Goal: Communication & Community: Ask a question

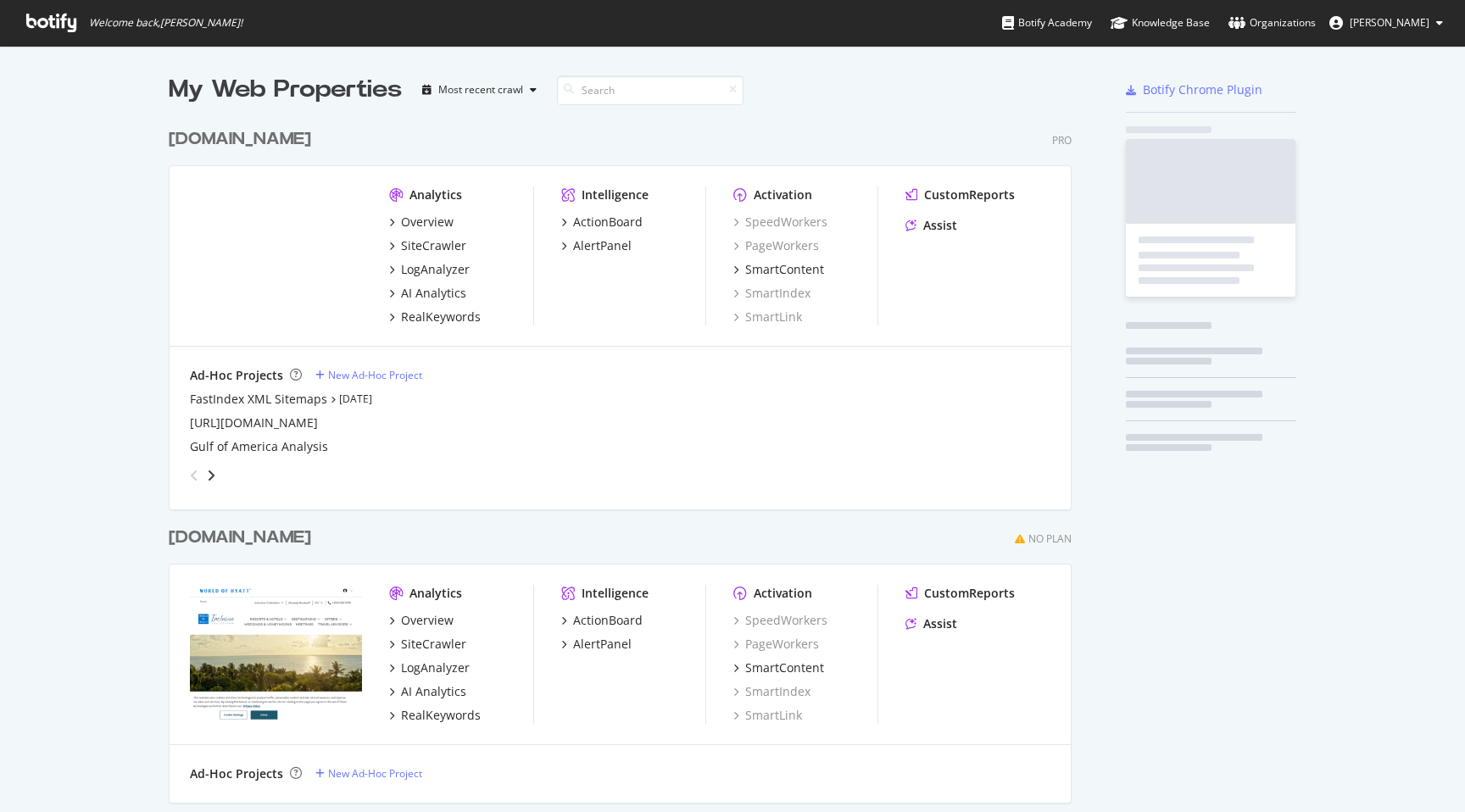
scroll to position [992, 917]
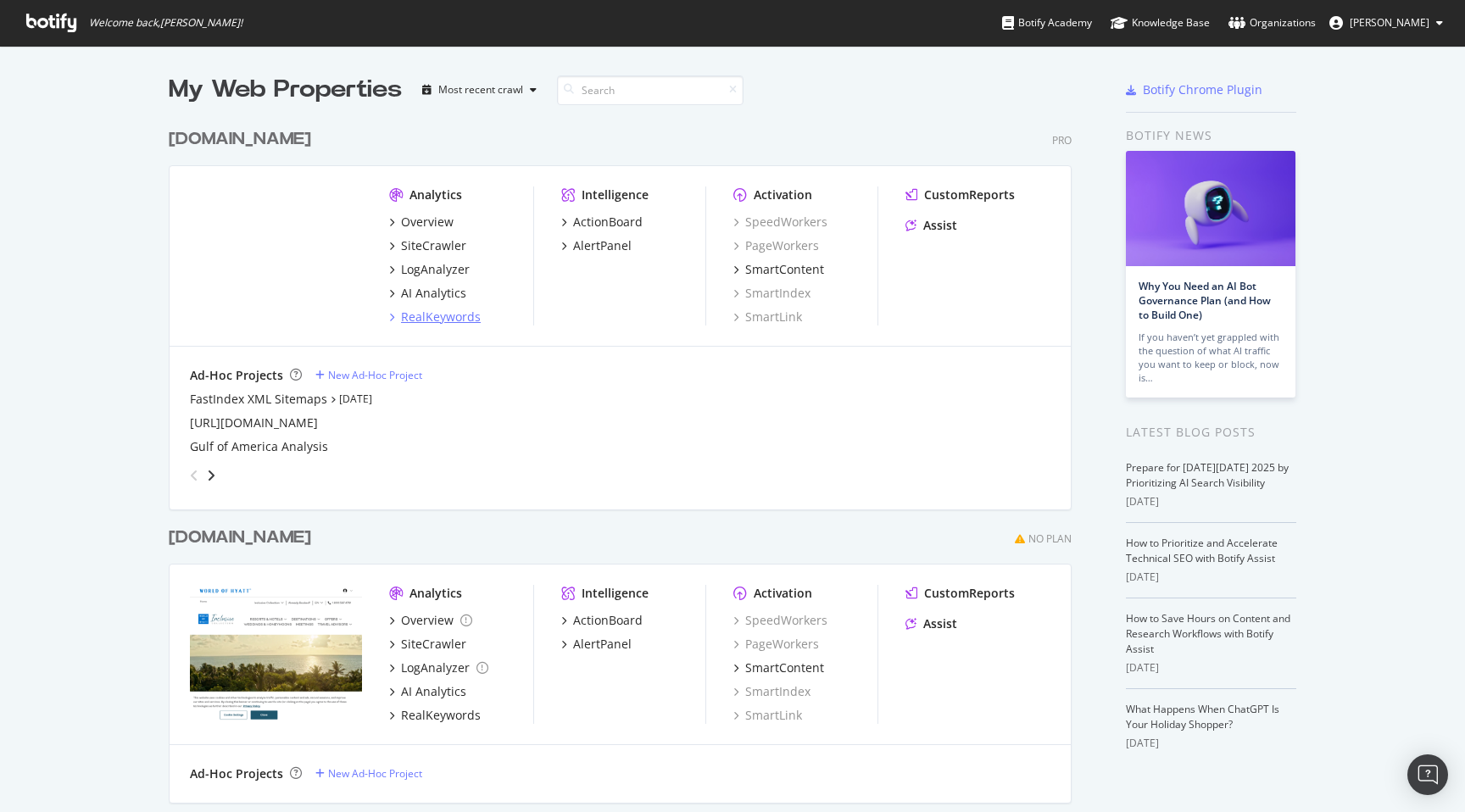
click at [460, 316] on div "RealKeywords" at bounding box center [441, 317] width 80 height 17
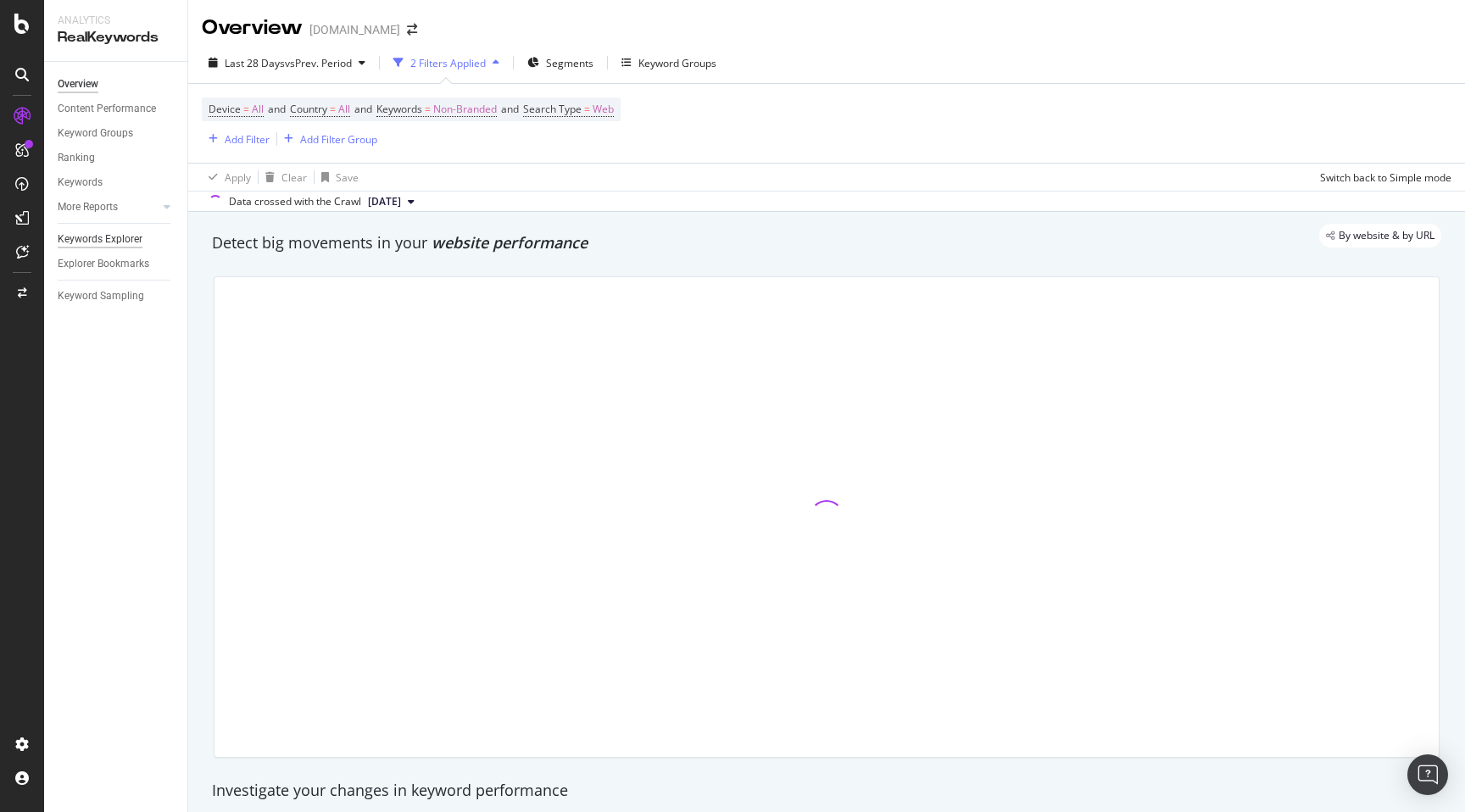
click at [123, 243] on div "Keywords Explorer" at bounding box center [100, 239] width 85 height 18
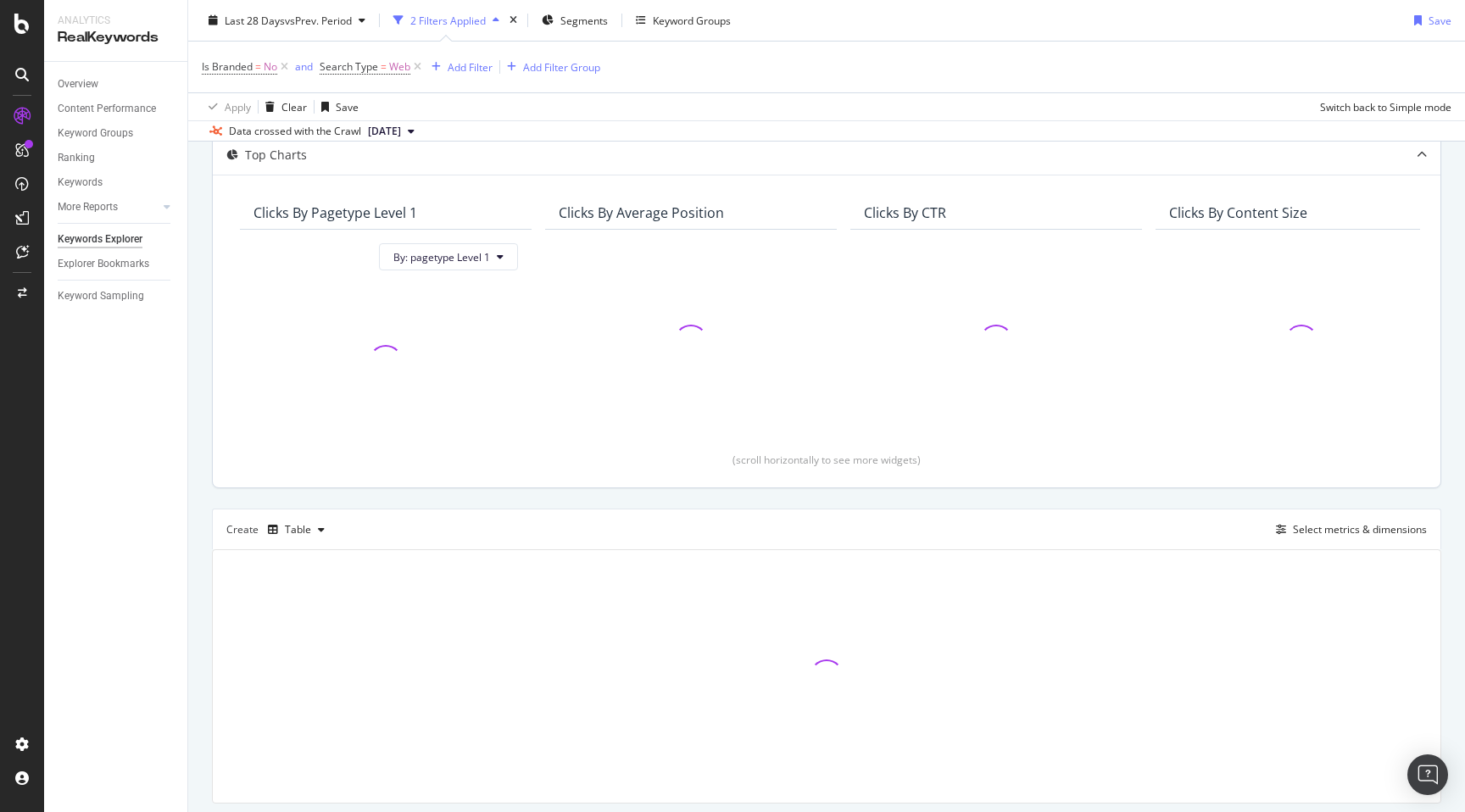
scroll to position [150, 0]
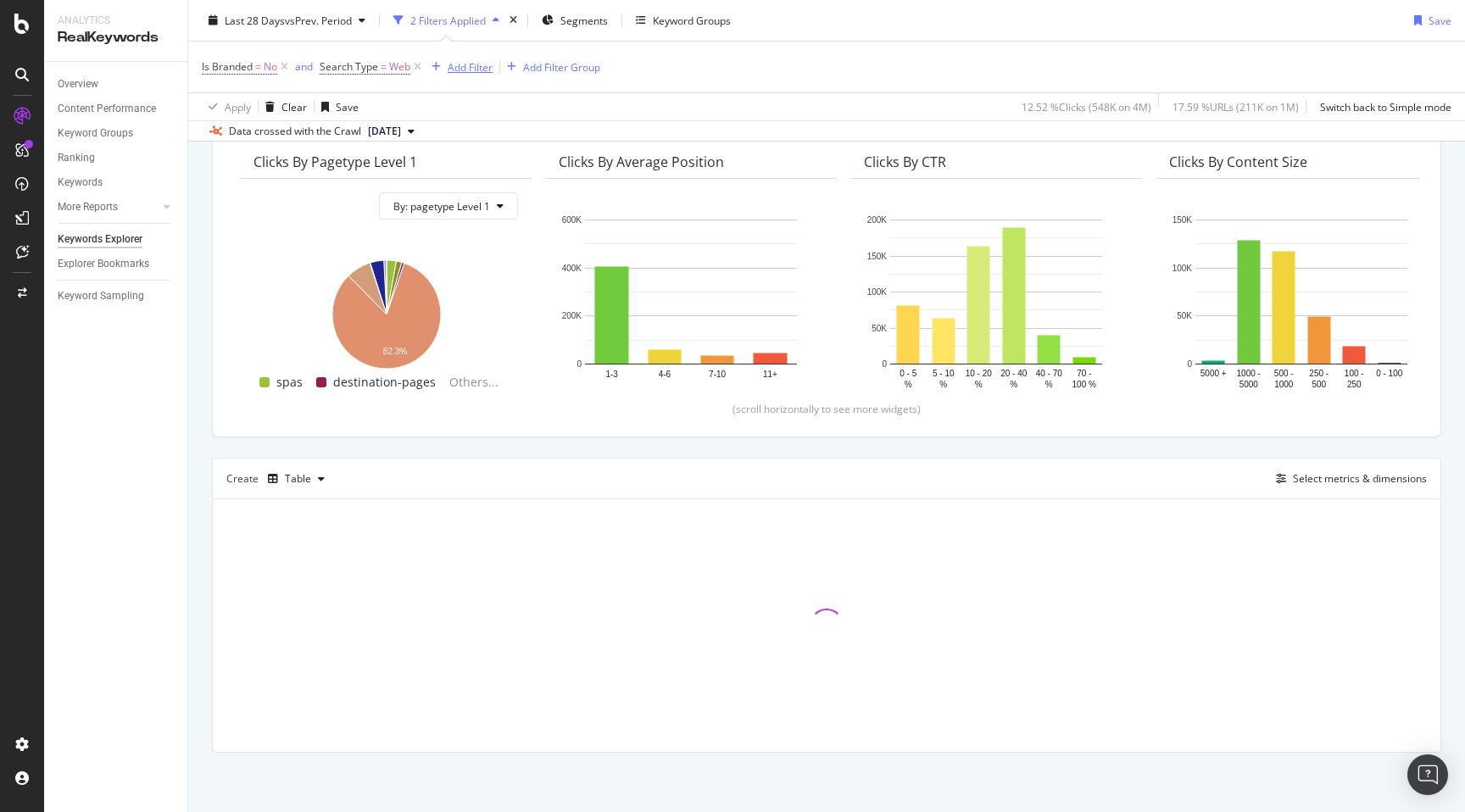
click at [459, 61] on div "Add Filter" at bounding box center [470, 66] width 45 height 14
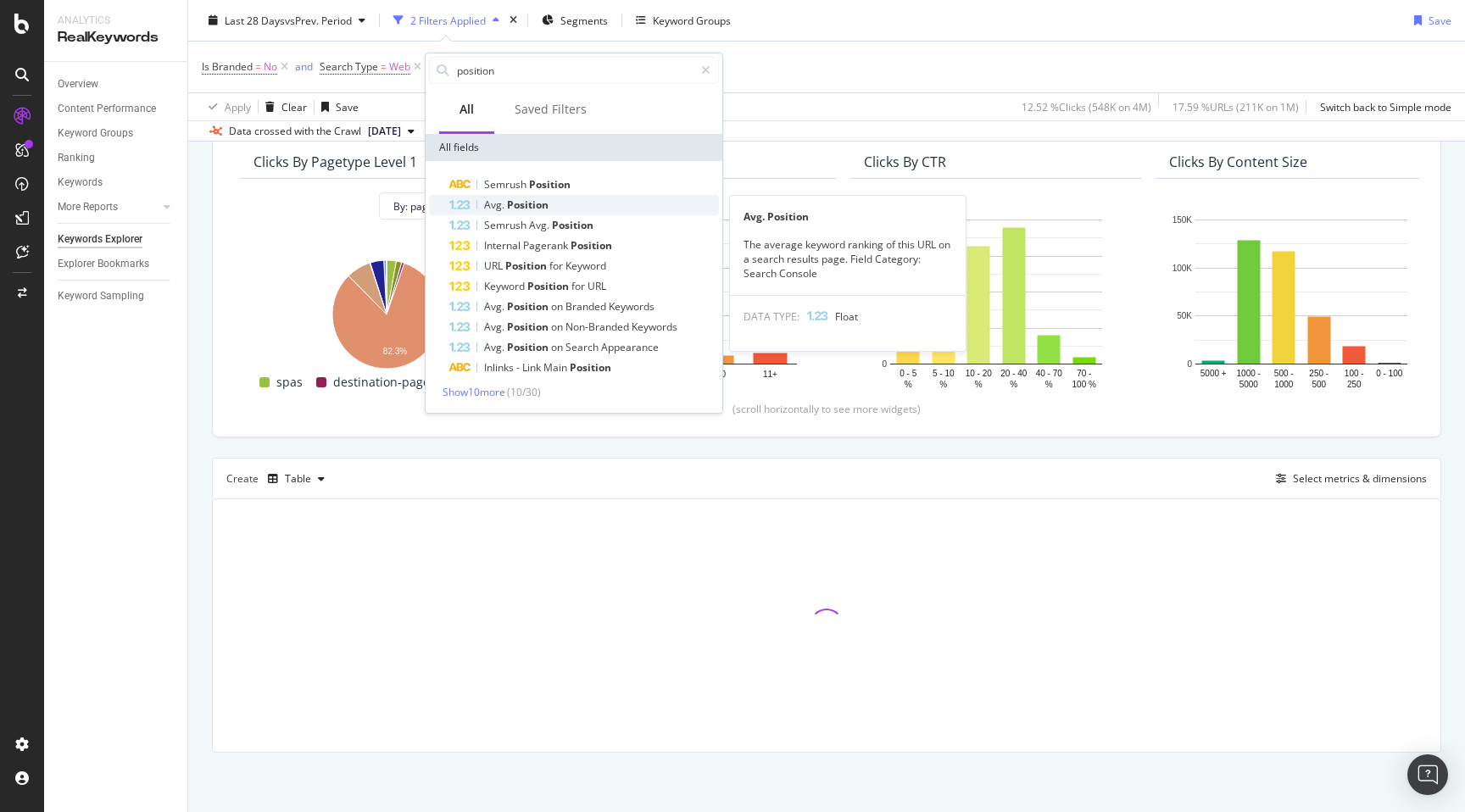
type input "position"
click at [544, 207] on span "Position" at bounding box center [528, 204] width 41 height 14
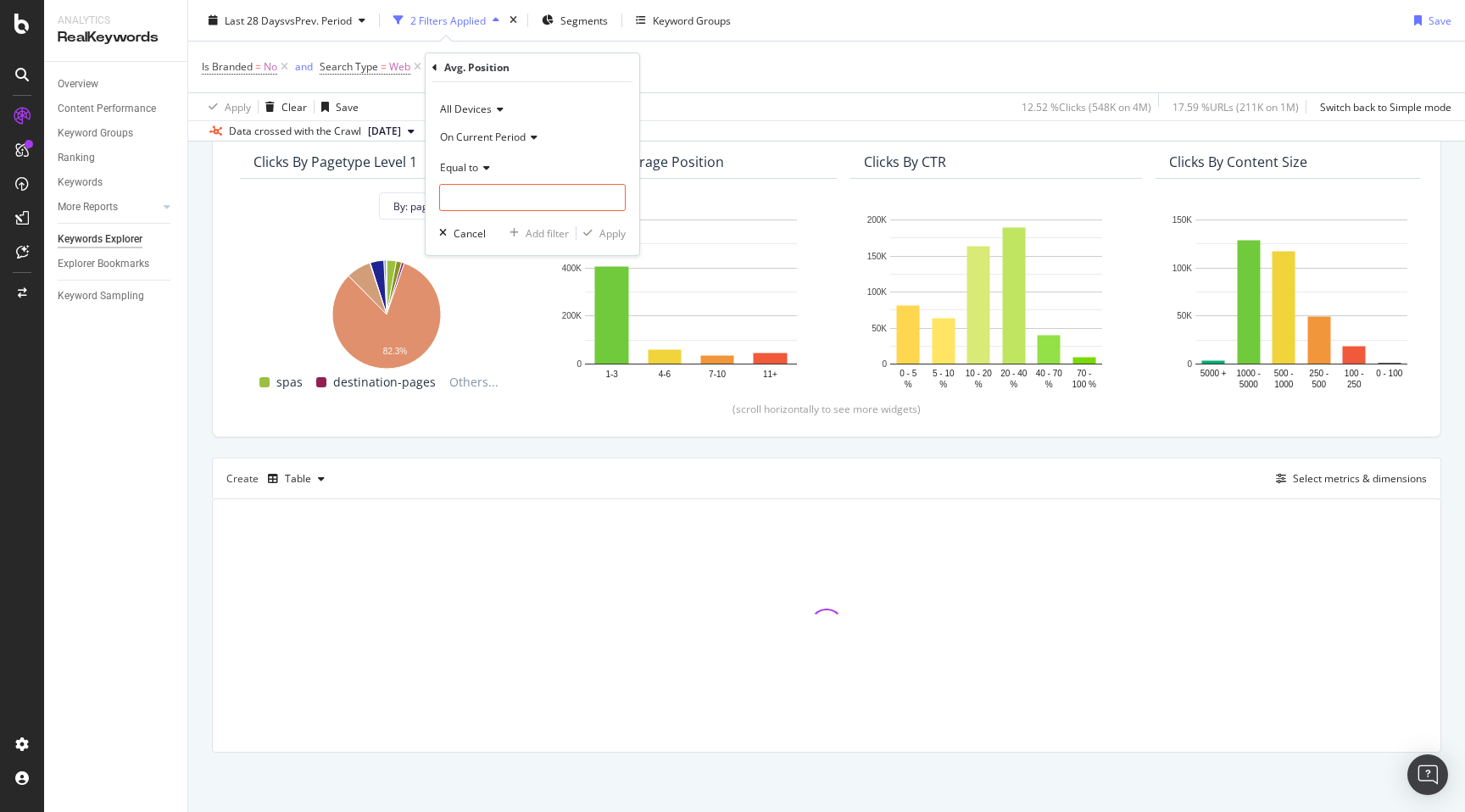
click at [490, 169] on div "Equal to" at bounding box center [532, 167] width 187 height 27
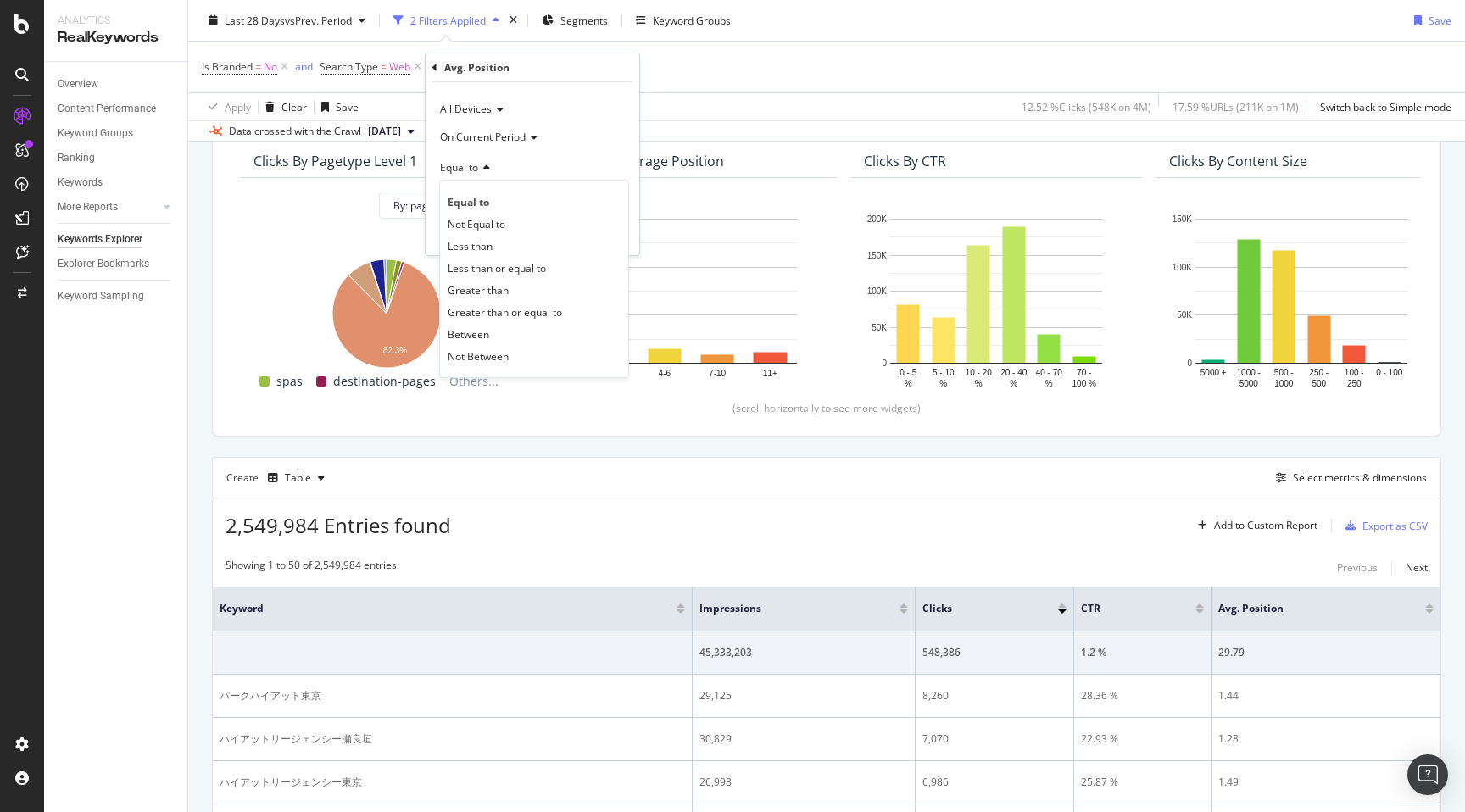
click at [490, 169] on div "Equal to" at bounding box center [532, 167] width 187 height 27
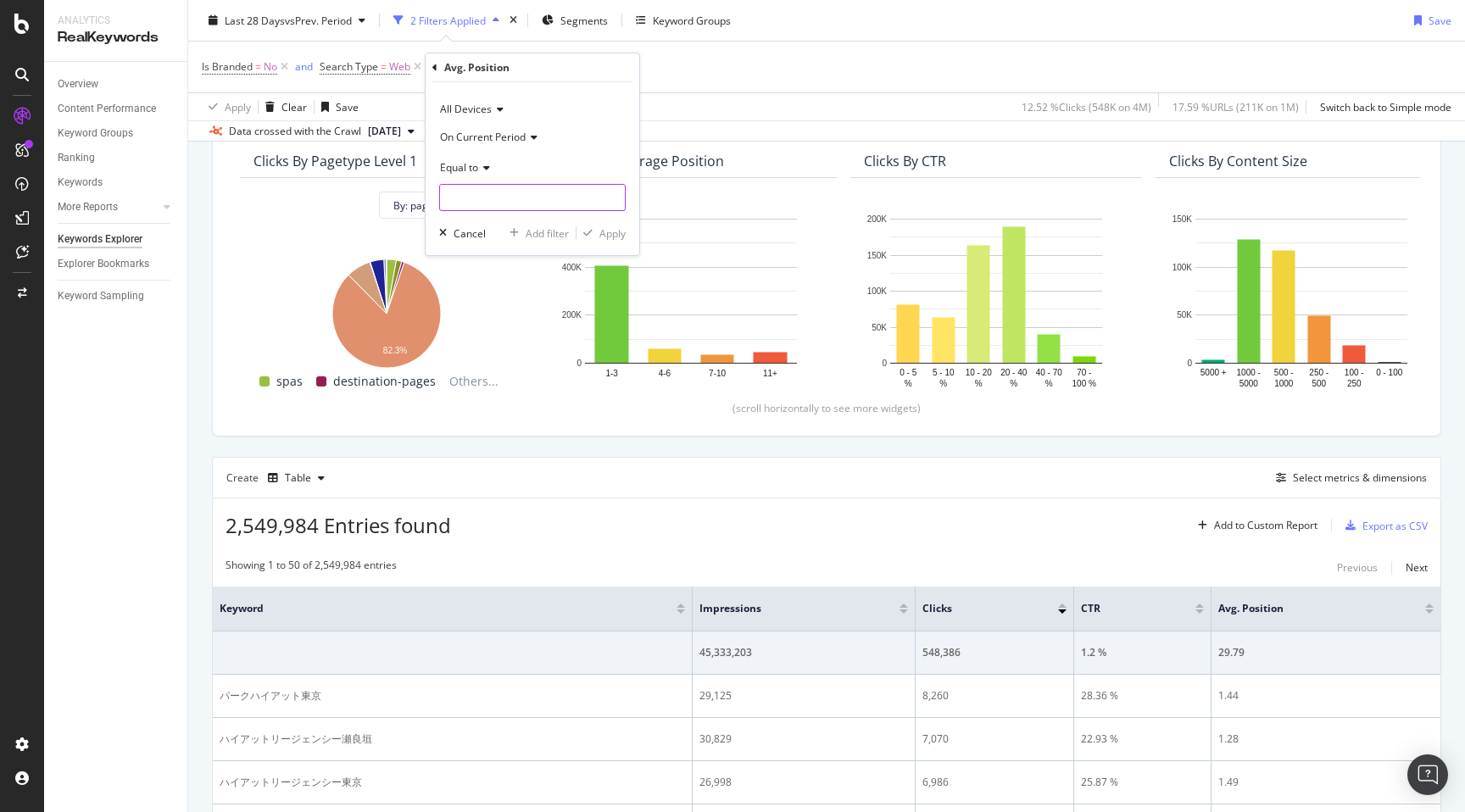
click at [494, 202] on input "number" at bounding box center [532, 197] width 187 height 27
click at [460, 235] on div "Cancel" at bounding box center [469, 233] width 32 height 14
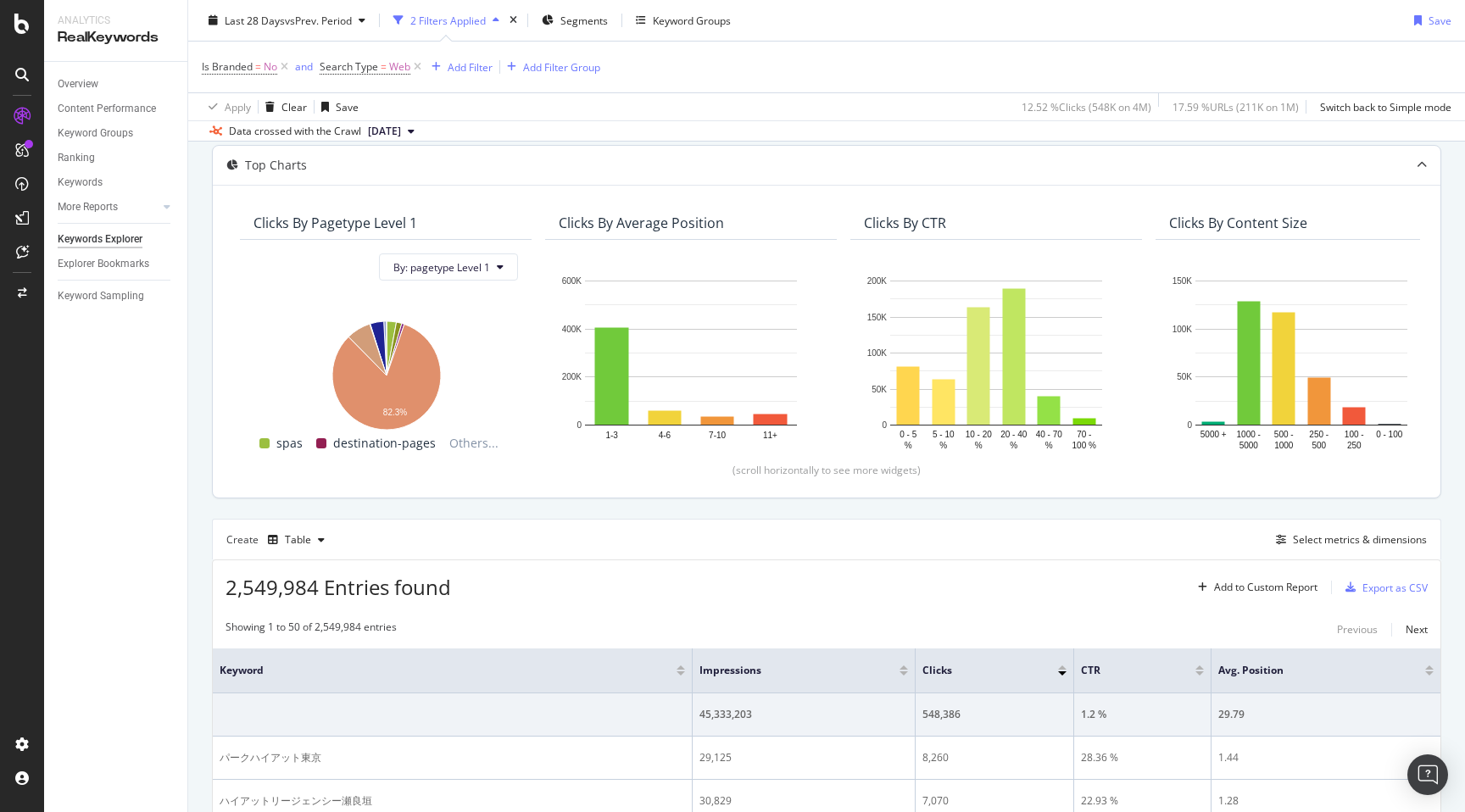
scroll to position [76, 0]
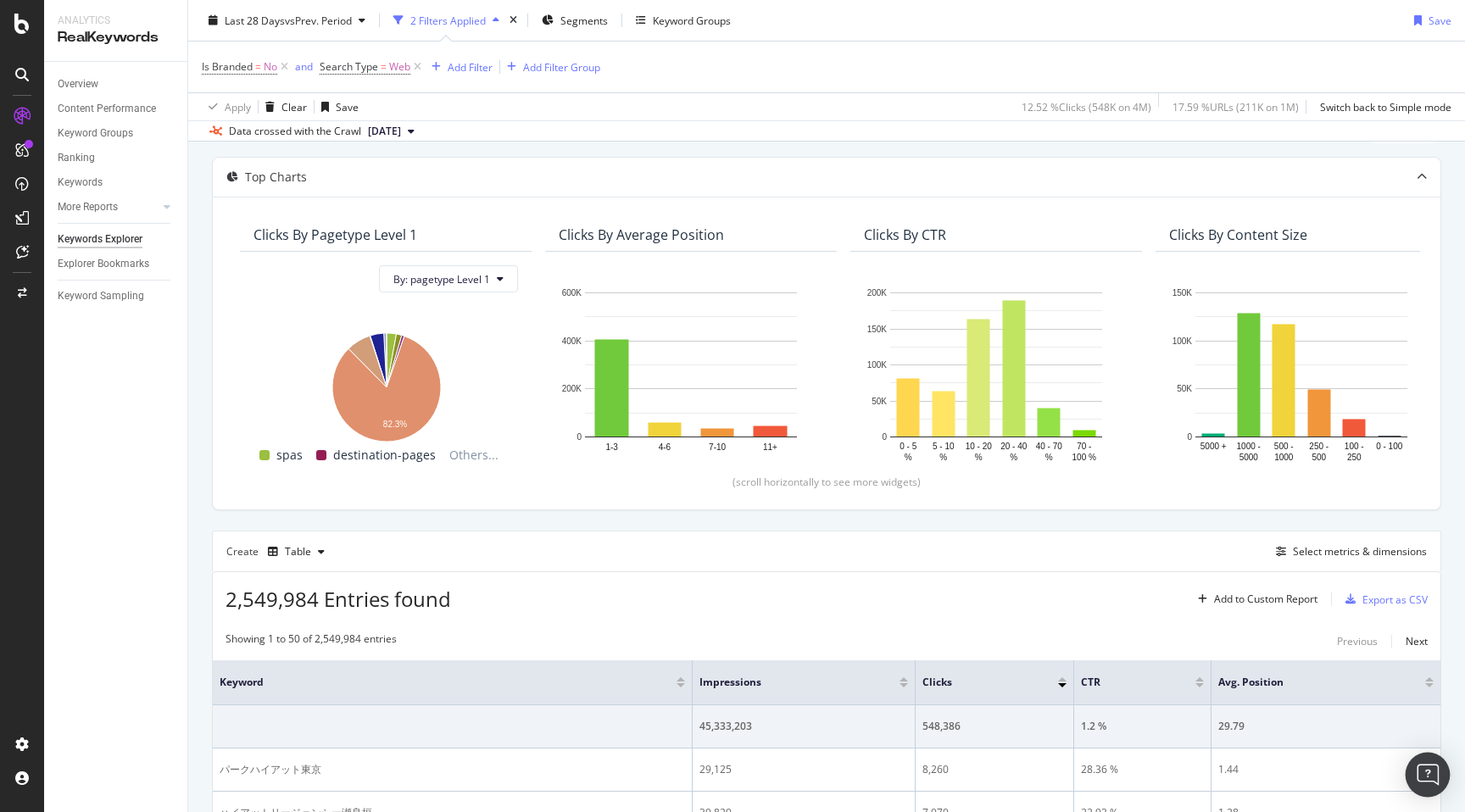
click at [1440, 771] on div "Open Intercom Messenger" at bounding box center [1428, 775] width 45 height 45
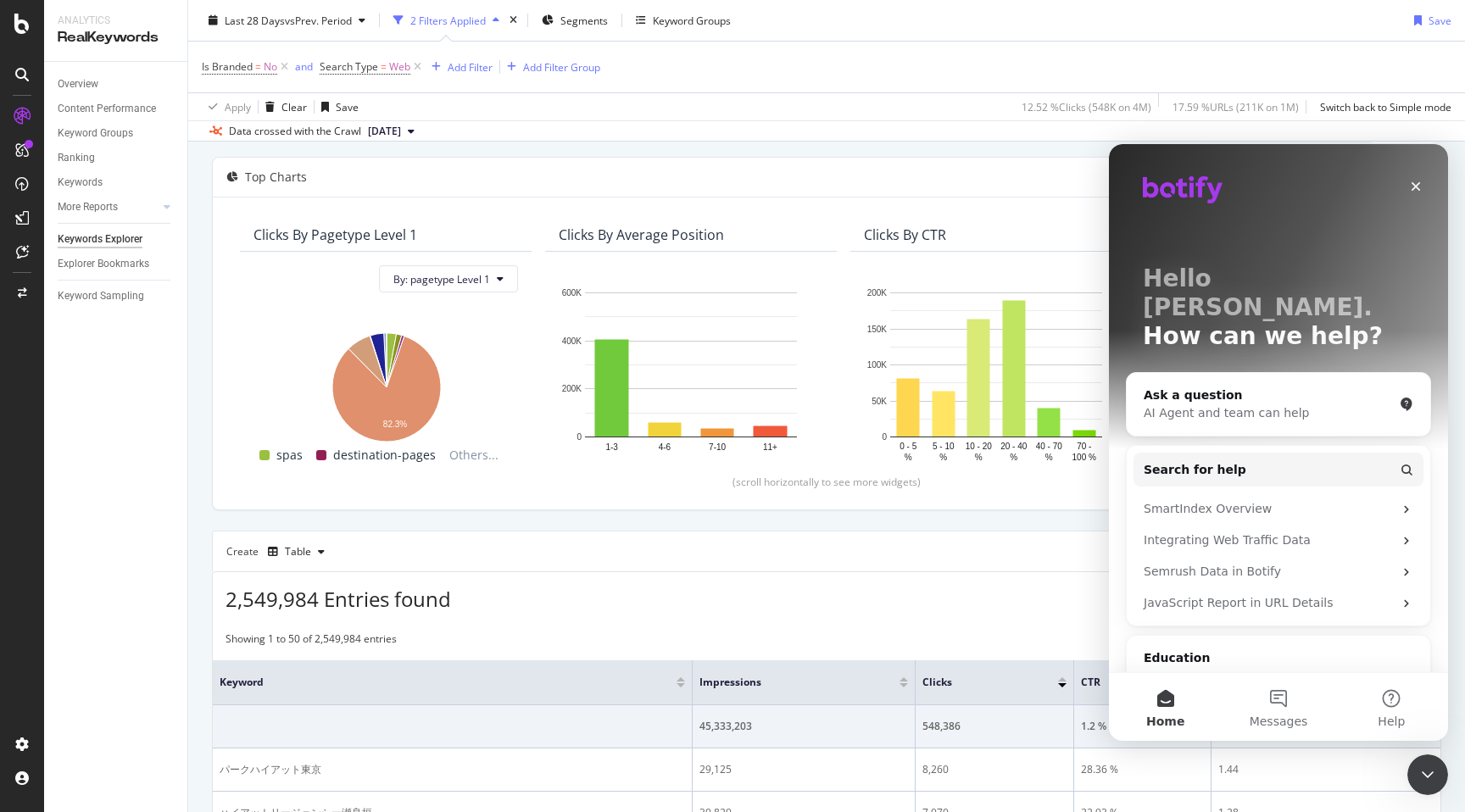
scroll to position [0, 0]
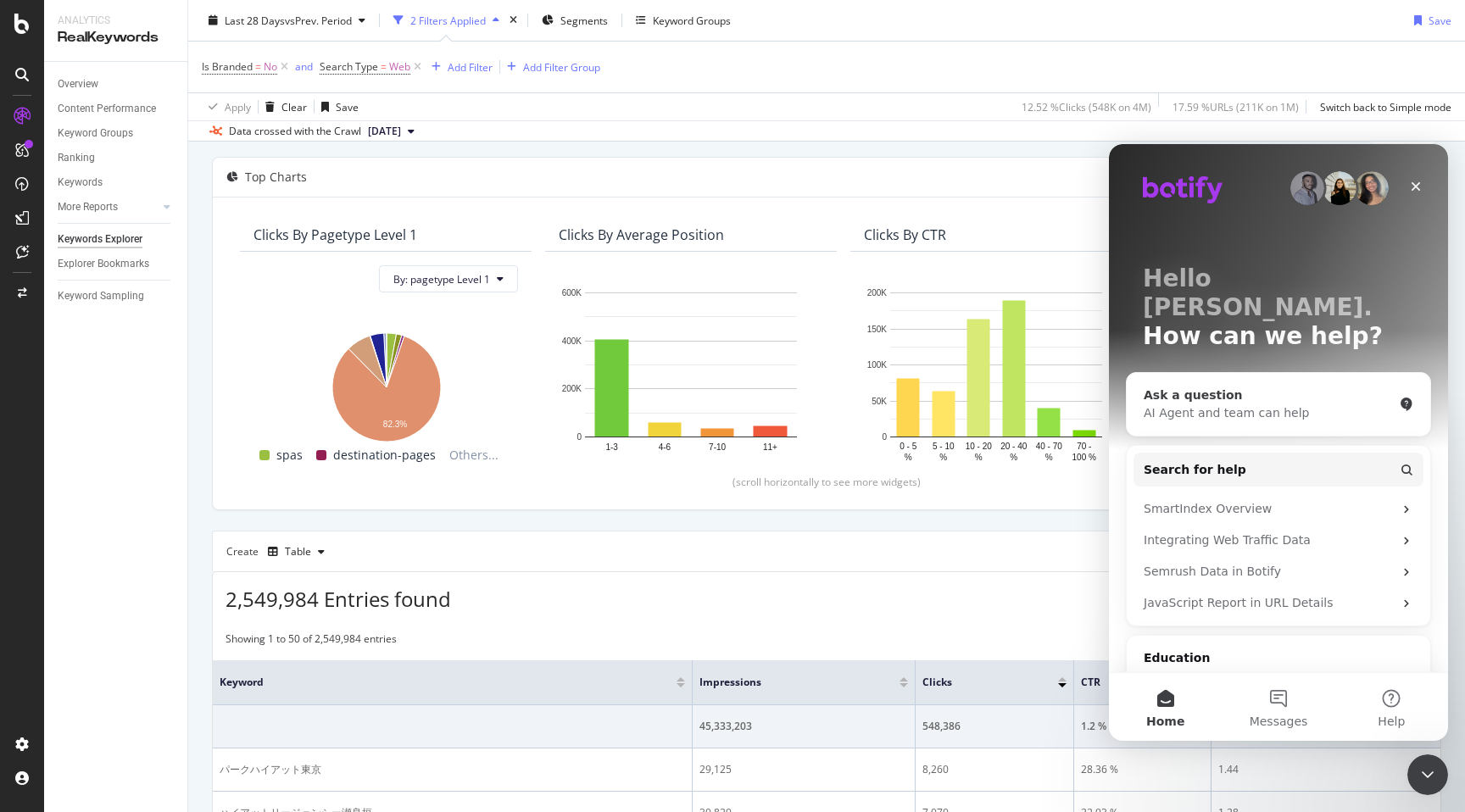
click at [1240, 386] on div "Ask a question" at bounding box center [1268, 395] width 249 height 18
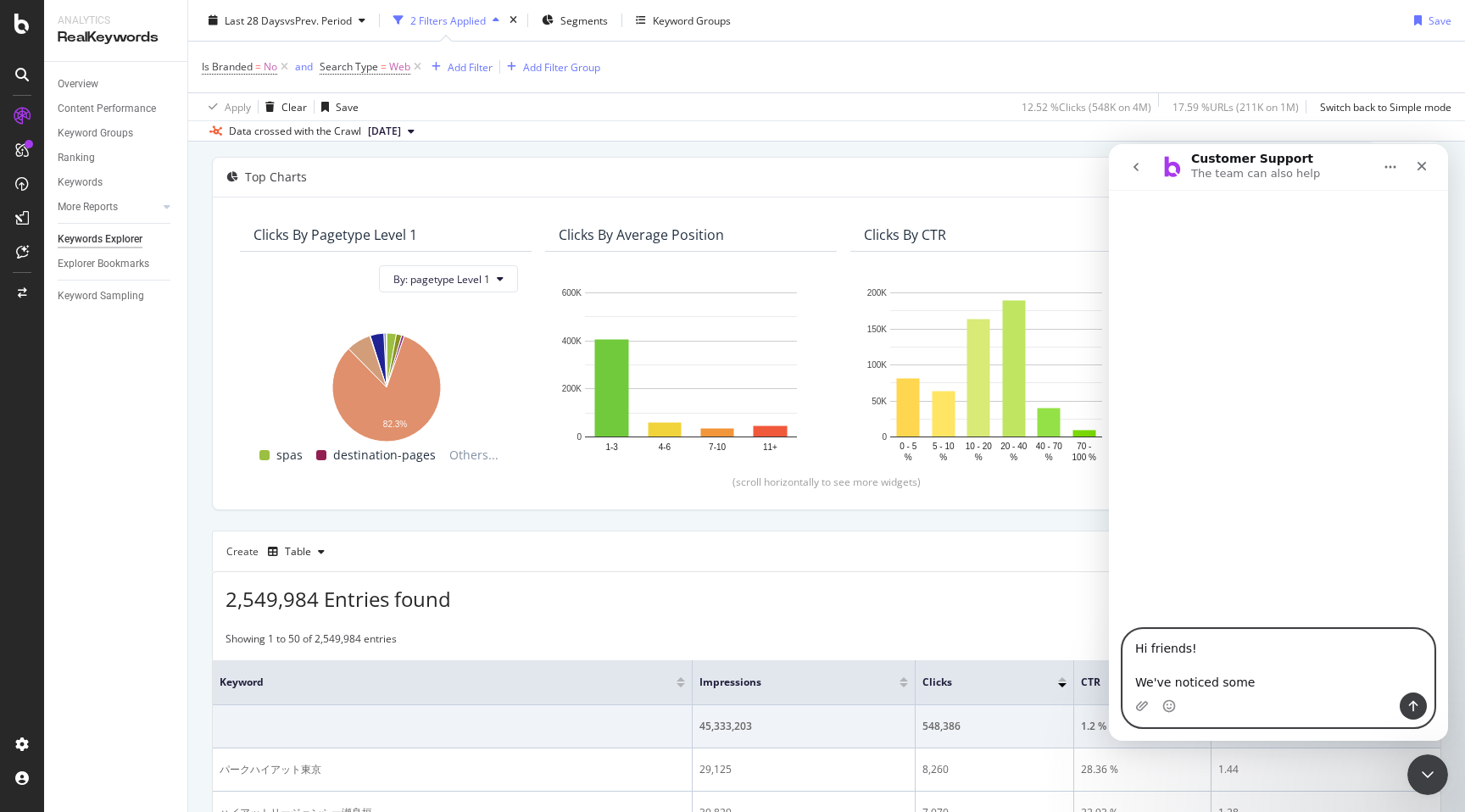
drag, startPoint x: 1268, startPoint y: 683, endPoint x: 1051, endPoint y: 683, distance: 217.0
click at [1109, 683] on html "Customer Support The team can also help Hi friends! We've noticed some Hi frien…" at bounding box center [1278, 442] width 339 height 596
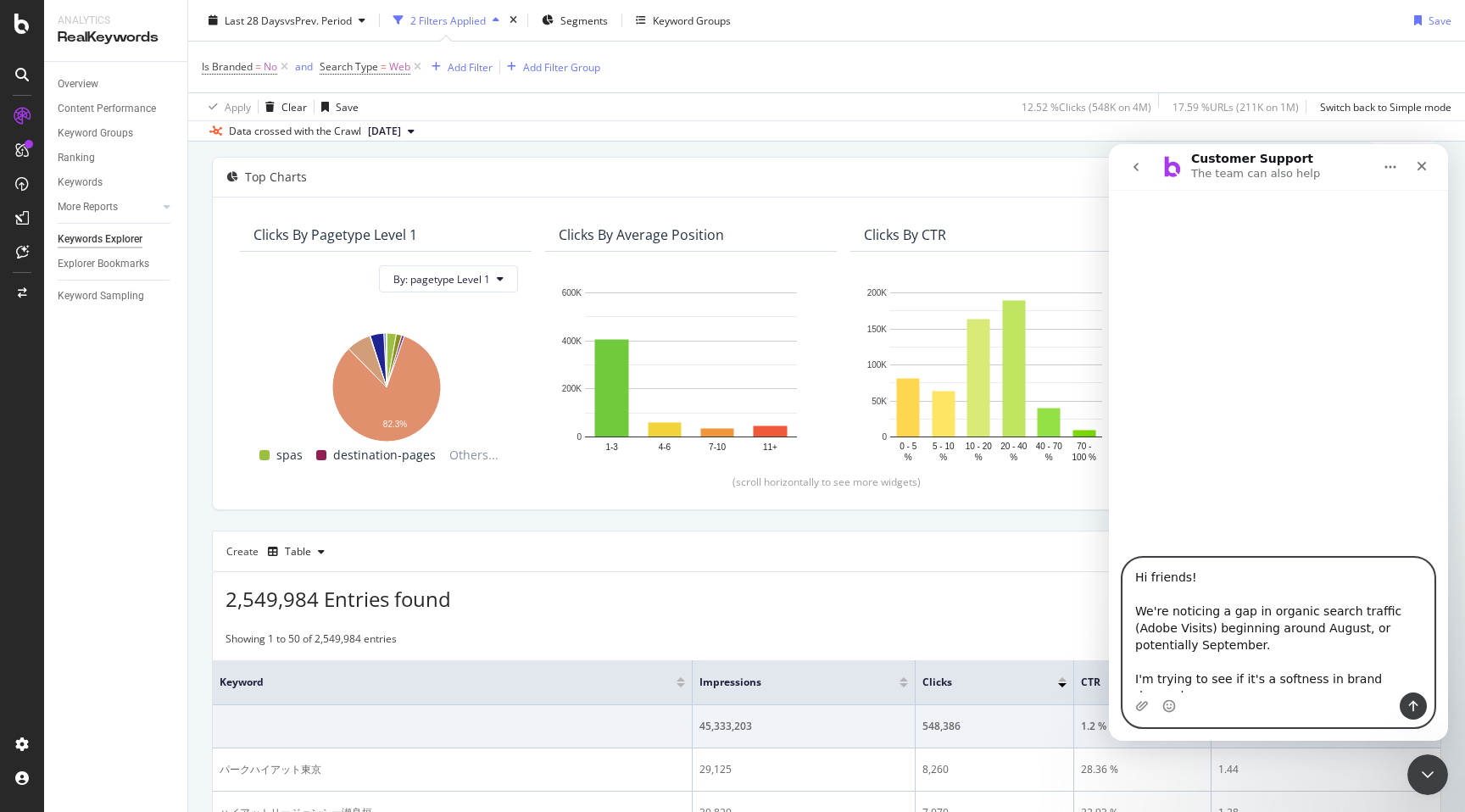
click at [1423, 680] on textarea "Hi friends! We're noticing a gap in organic search traffic (Adobe Visits) begin…" at bounding box center [1278, 625] width 310 height 134
click at [1349, 682] on textarea "Hi friends! We're noticing a gap in organic search traffic (Adobe Visits) begin…" at bounding box center [1278, 625] width 310 height 134
click at [1426, 676] on textarea "Hi friends! We're noticing a gap in organic search traffic (Adobe Visits) begin…" at bounding box center [1278, 625] width 310 height 134
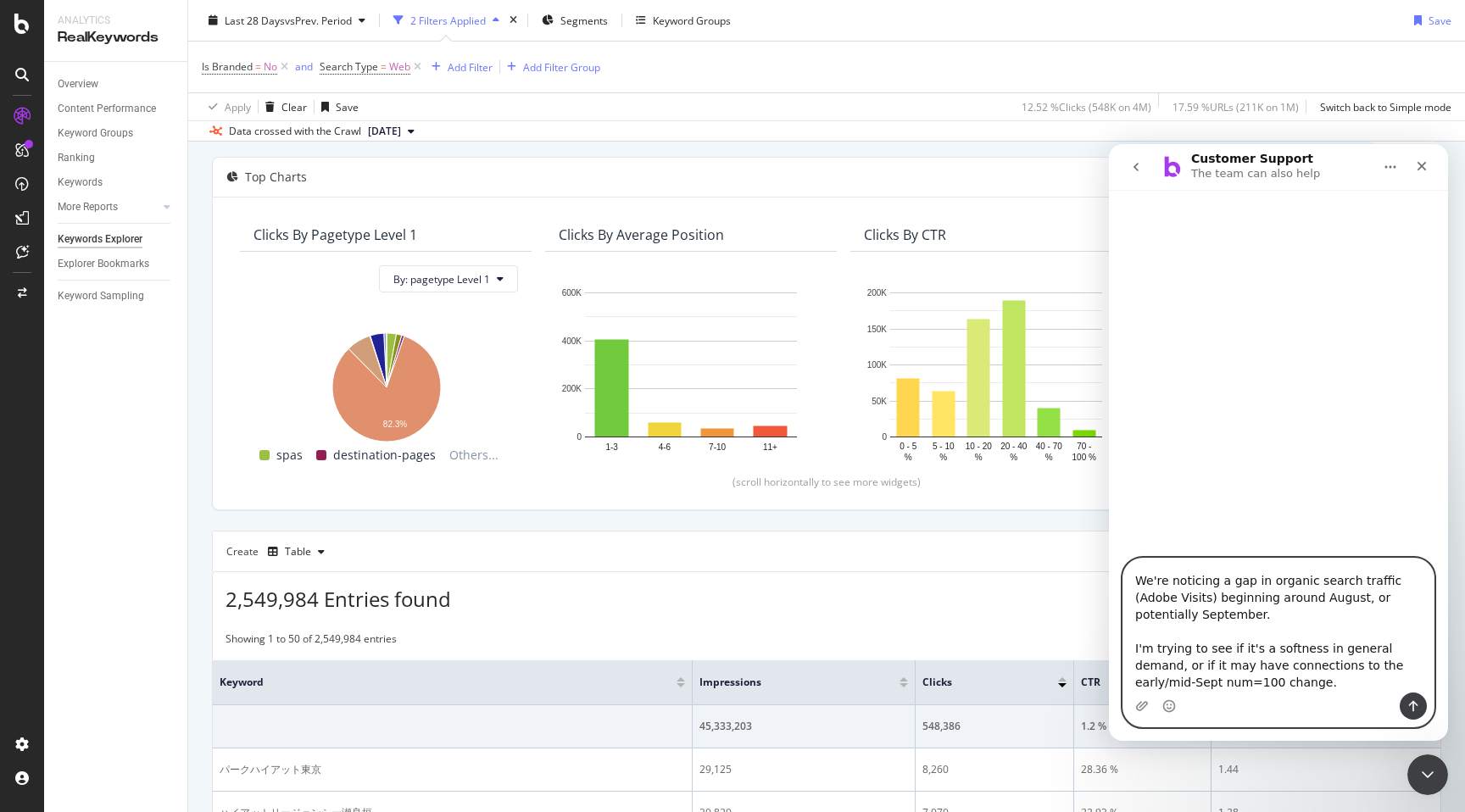
scroll to position [61, 0]
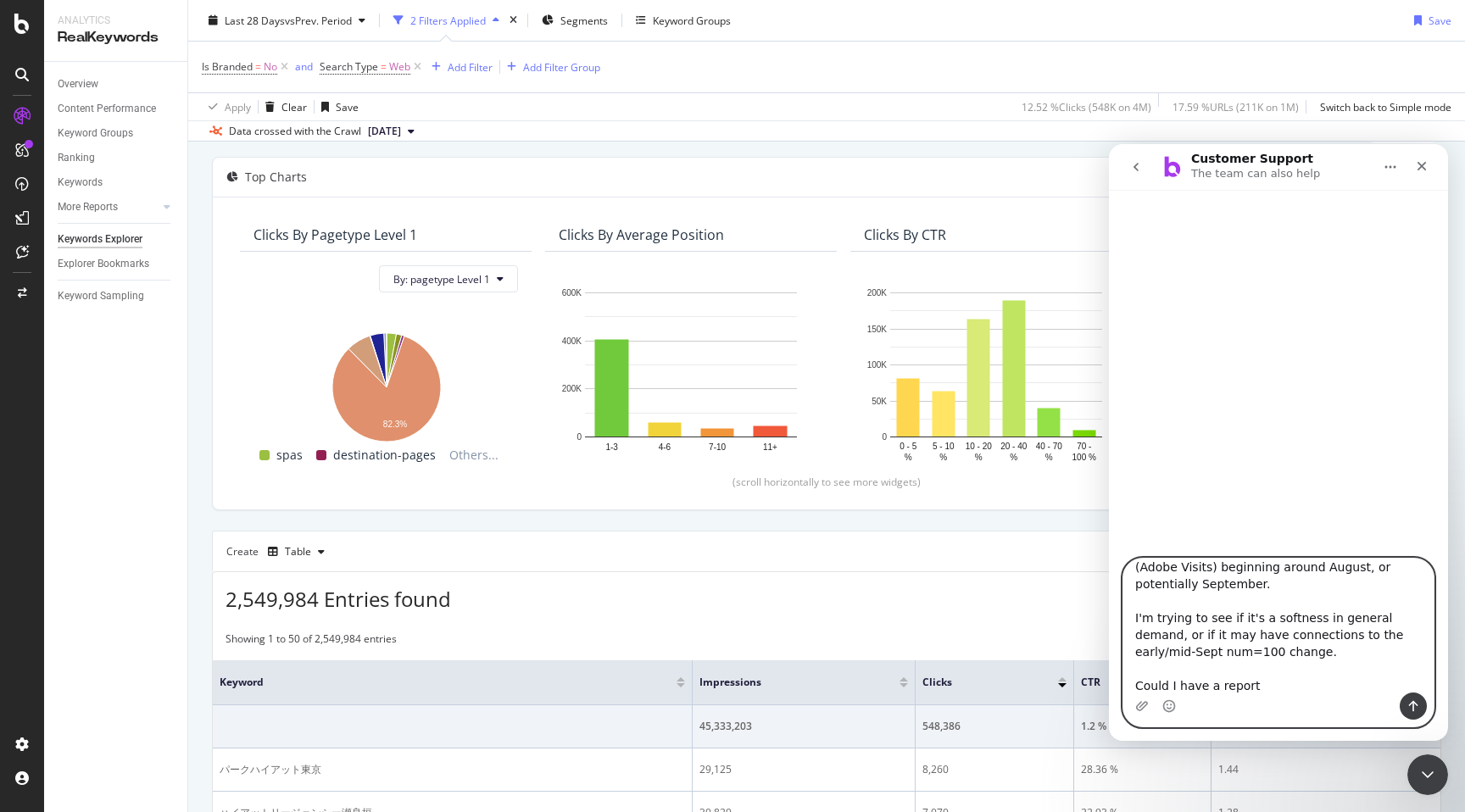
type textarea "Hi friends! We're noticing a gap in organic search traffic (Adobe Visits) begin…"
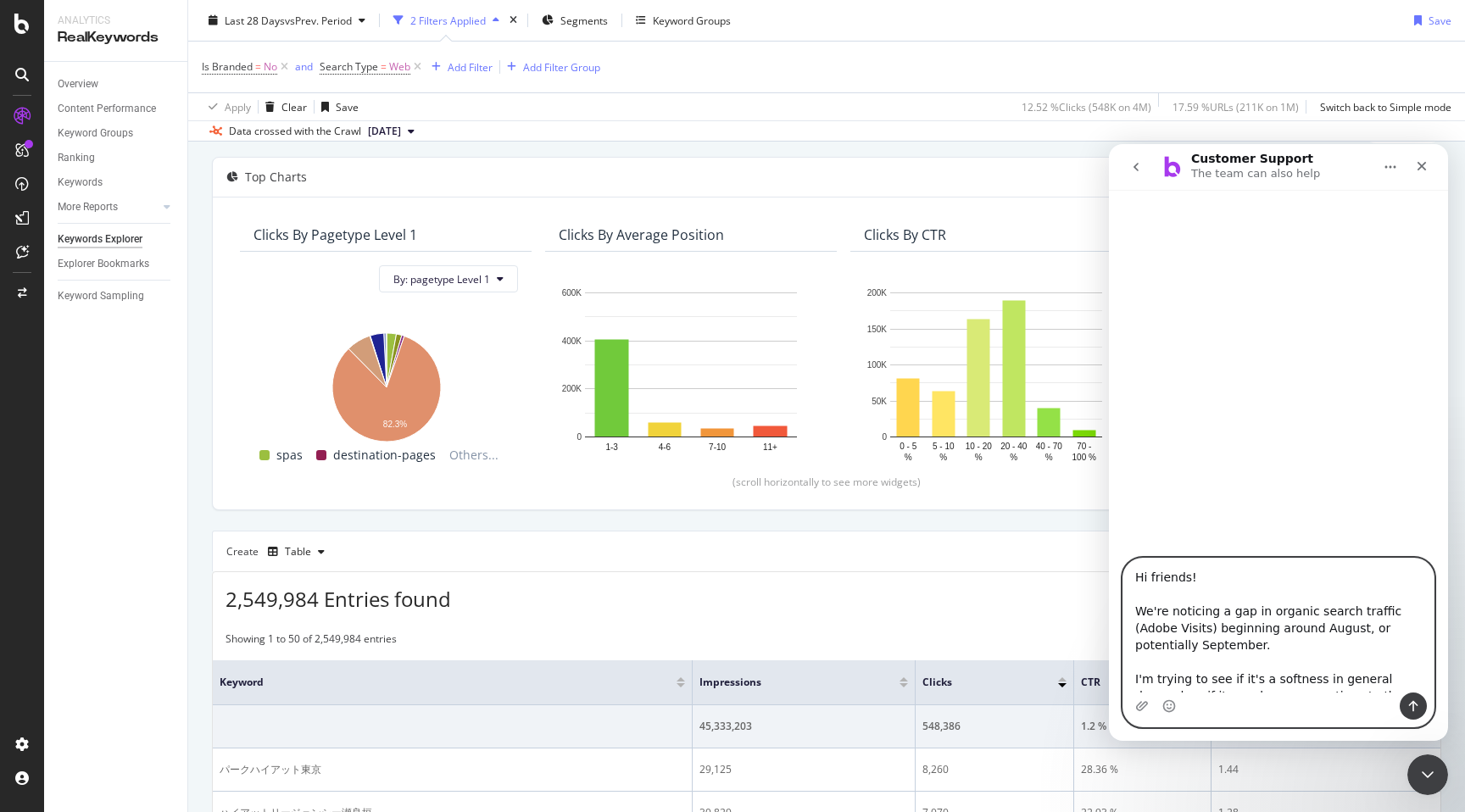
drag, startPoint x: 1268, startPoint y: 688, endPoint x: 917, endPoint y: 361, distance: 479.7
click at [1109, 361] on html "Customer Support The team can also help Hi friends! We're noticing a gap in org…" at bounding box center [1278, 442] width 339 height 596
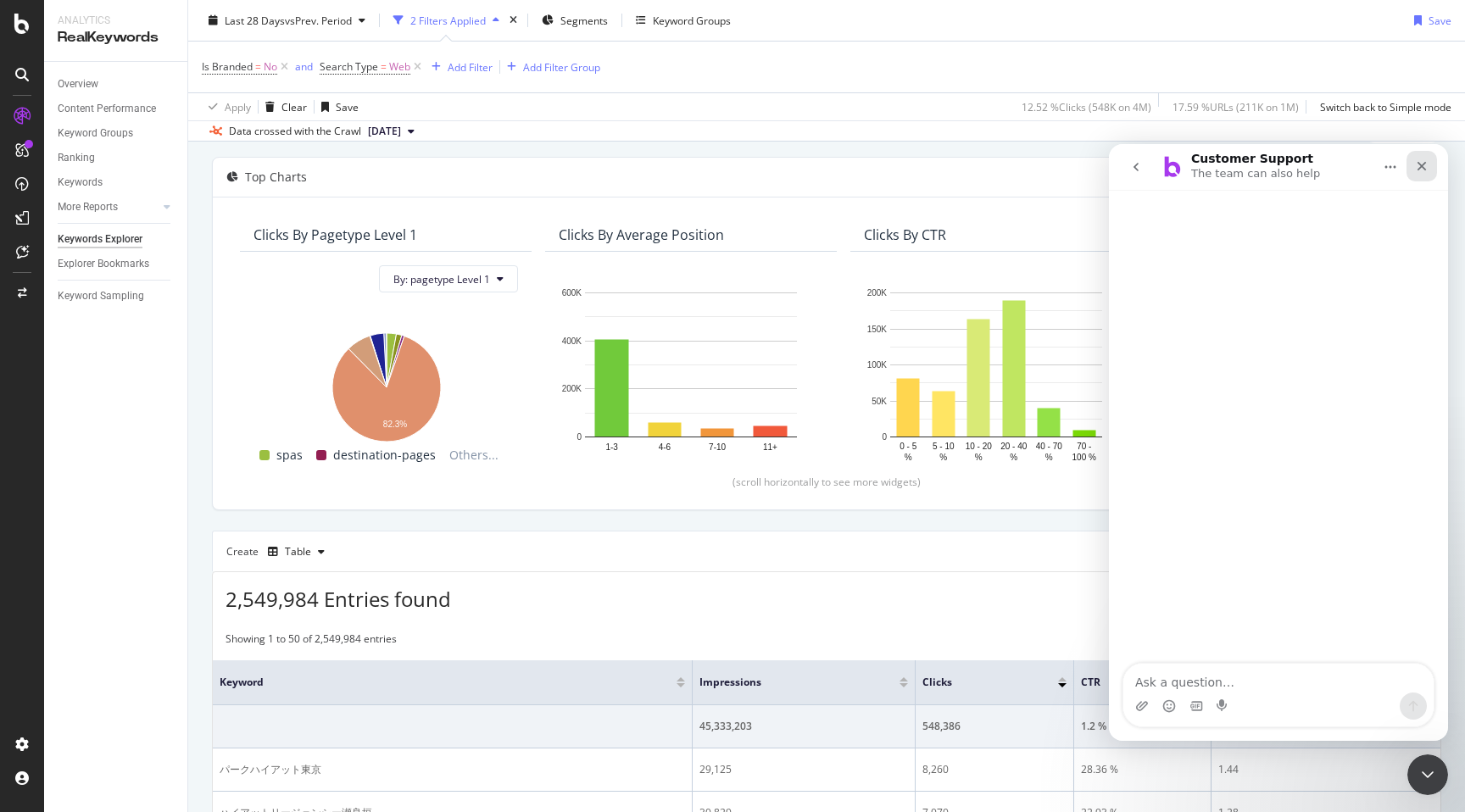
click at [1422, 172] on icon "Close" at bounding box center [1421, 166] width 13 height 13
